Goal: Obtain resource: Obtain resource

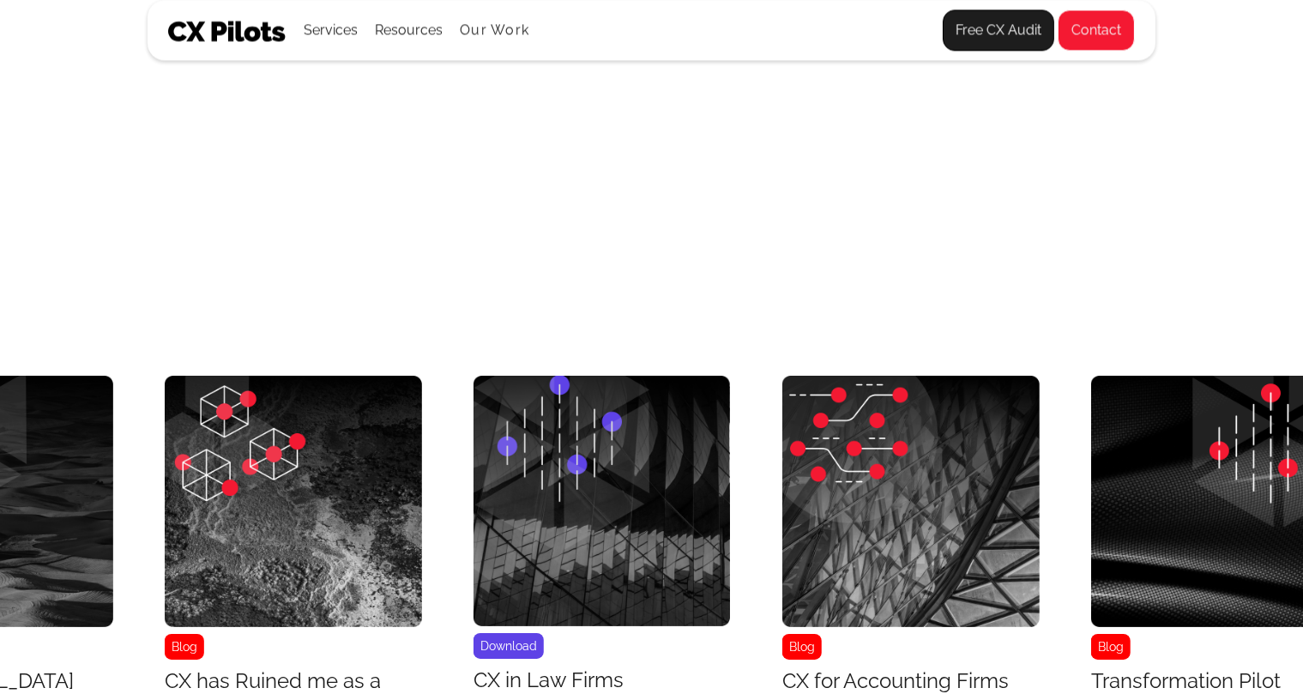
scroll to position [6839, 7679]
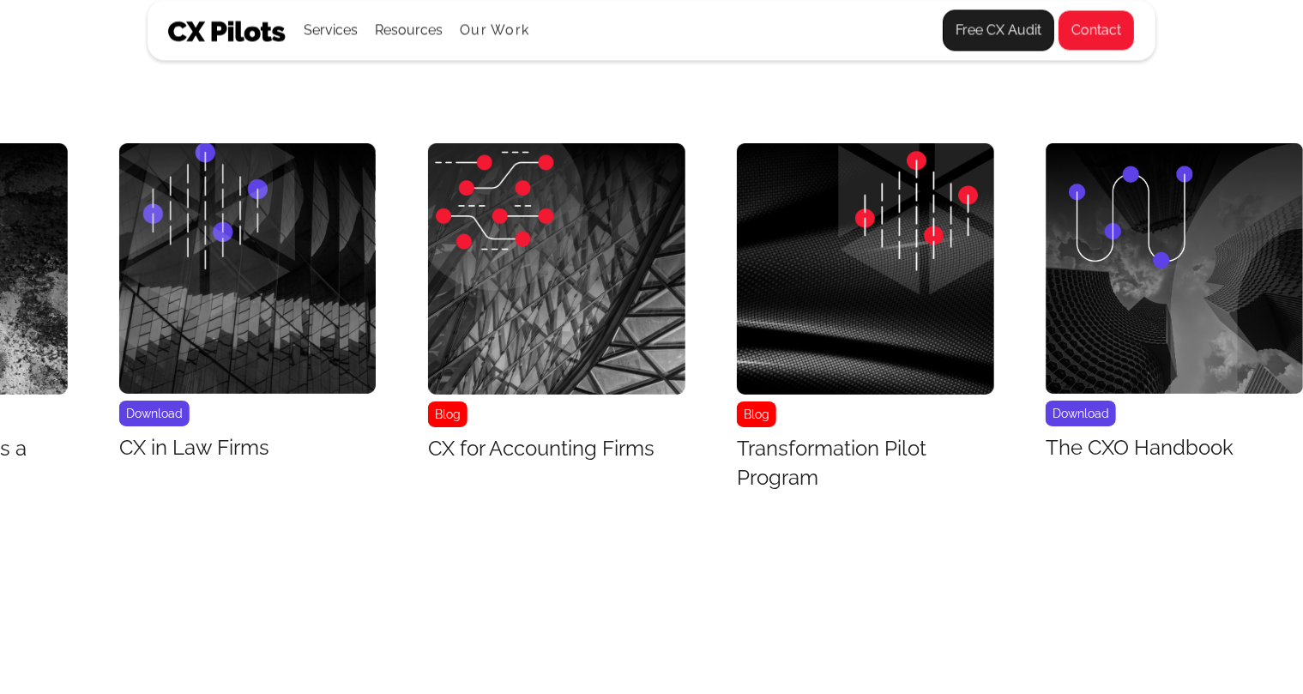
click at [1228, 377] on img "29 / 43" at bounding box center [1174, 268] width 257 height 250
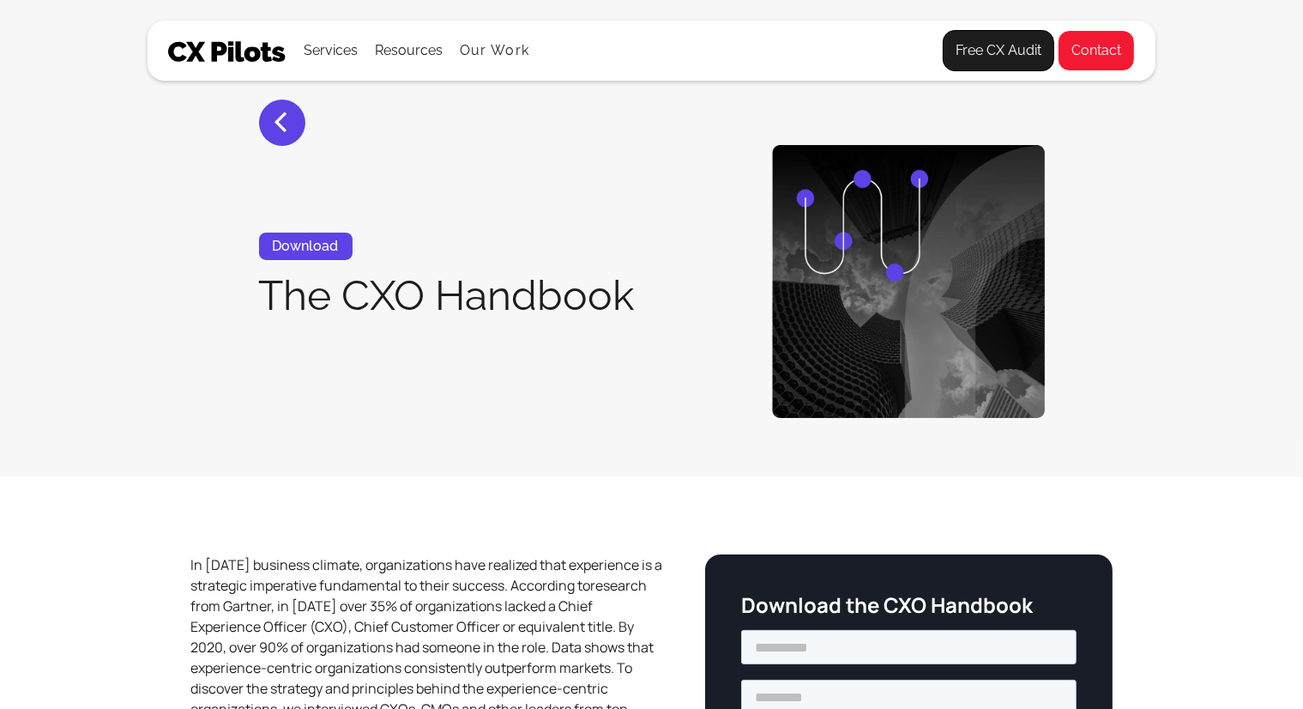
click at [1228, 377] on section "< Download The CXO Handbook" at bounding box center [651, 238] width 1303 height 477
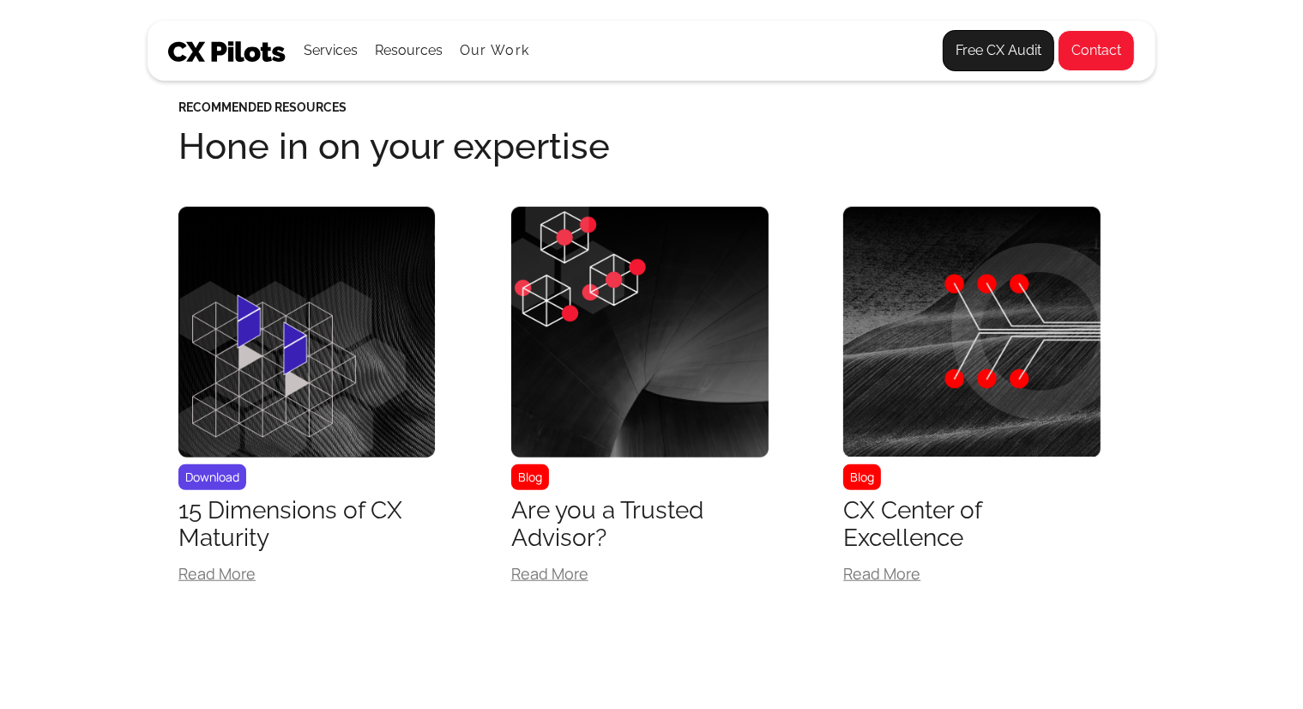
scroll to position [1328, 0]
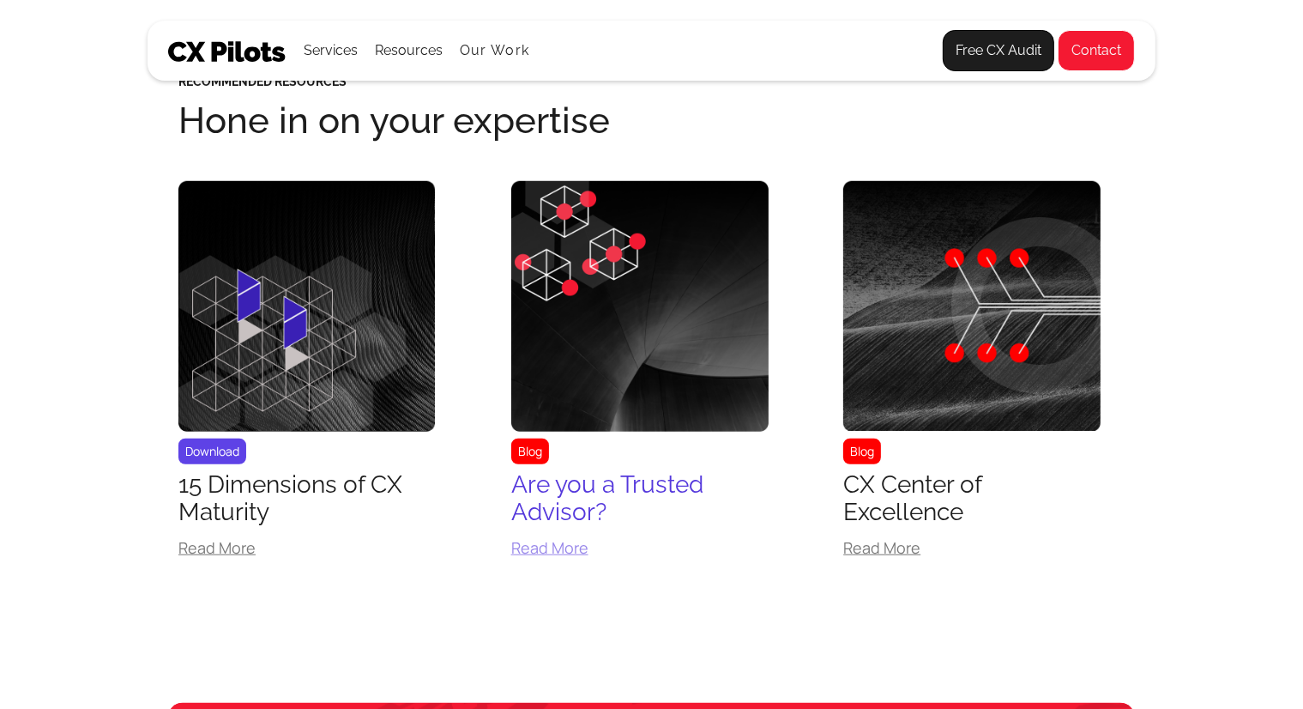
click at [645, 442] on div "Blog" at bounding box center [639, 326] width 257 height 290
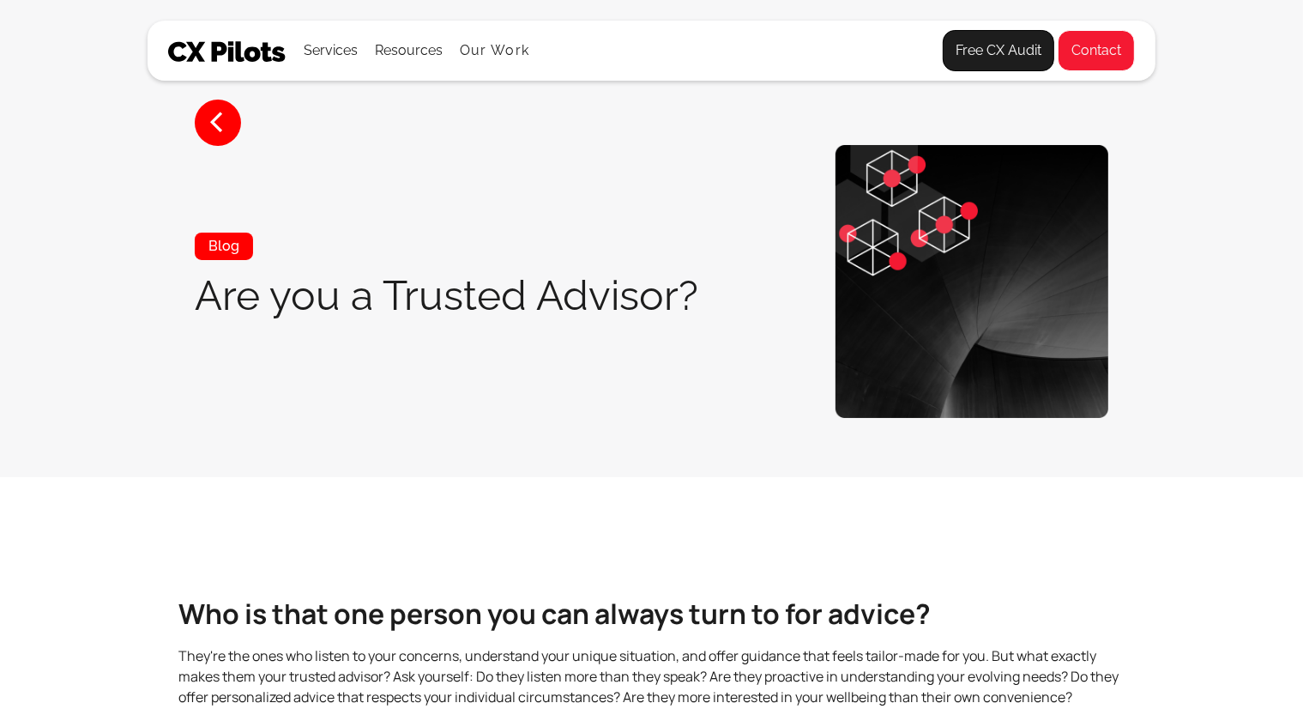
click at [645, 442] on section "< Blog Are you a Trusted Advisor?" at bounding box center [651, 238] width 1303 height 477
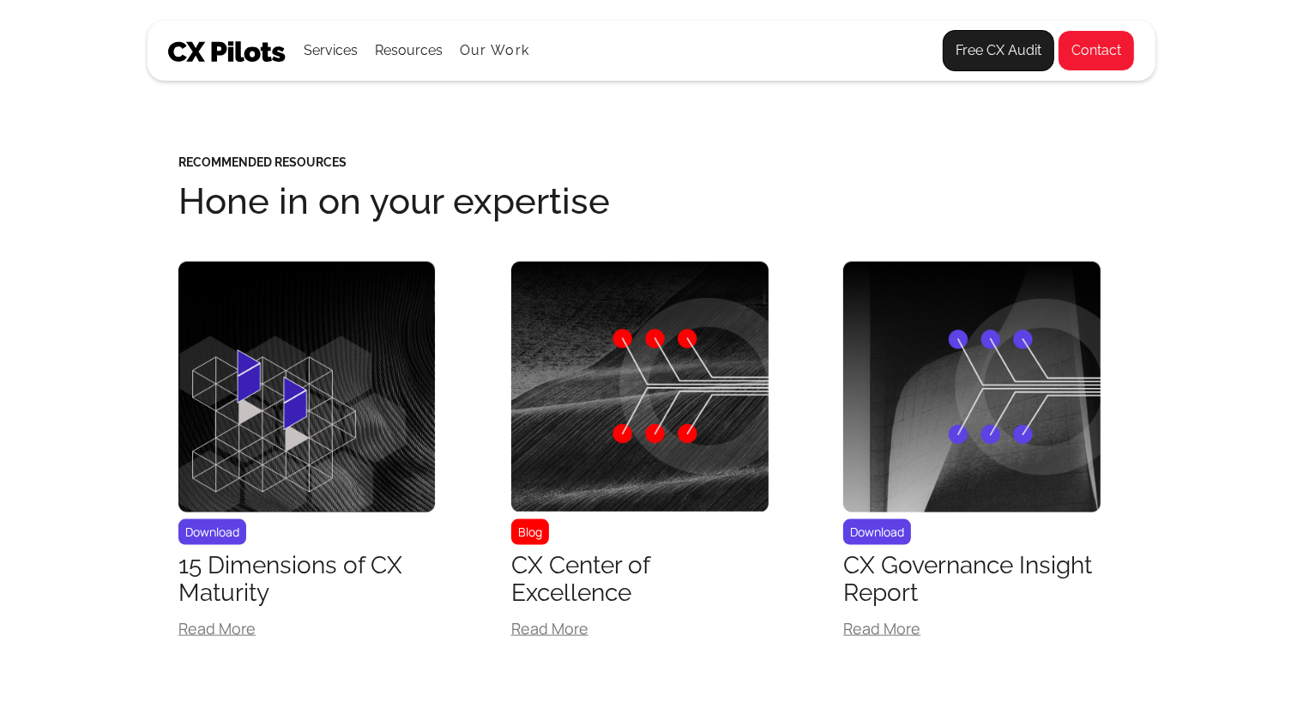
scroll to position [2092, 0]
